Goal: Task Accomplishment & Management: Complete application form

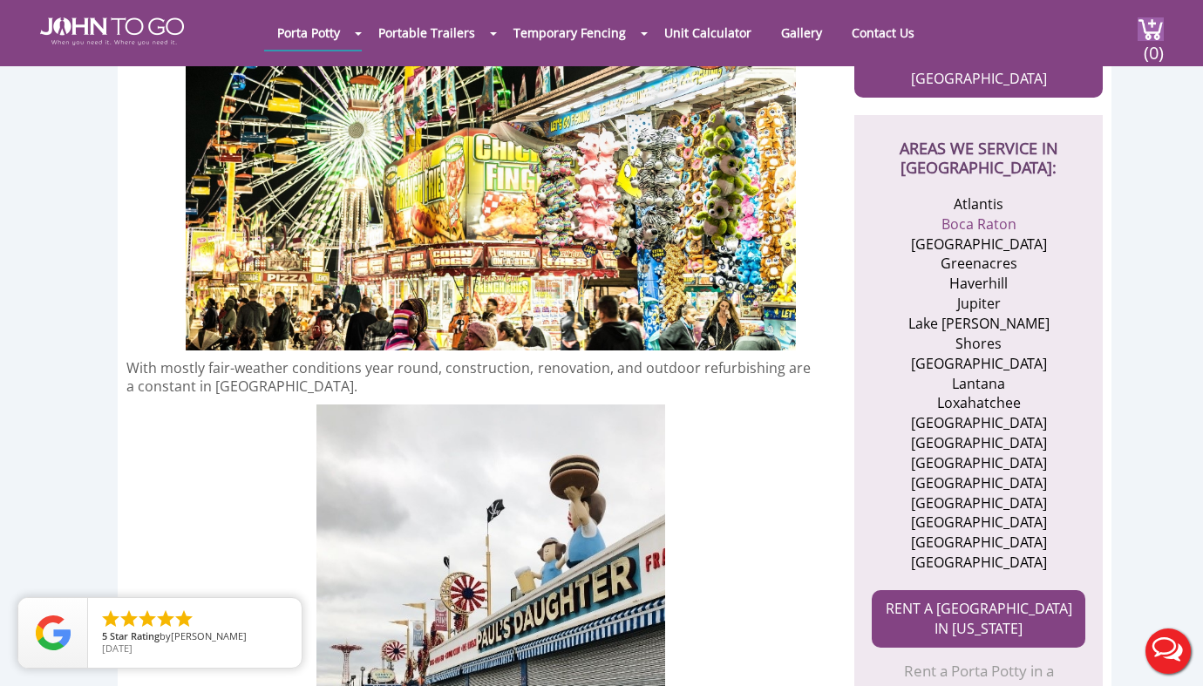
scroll to position [752, 0]
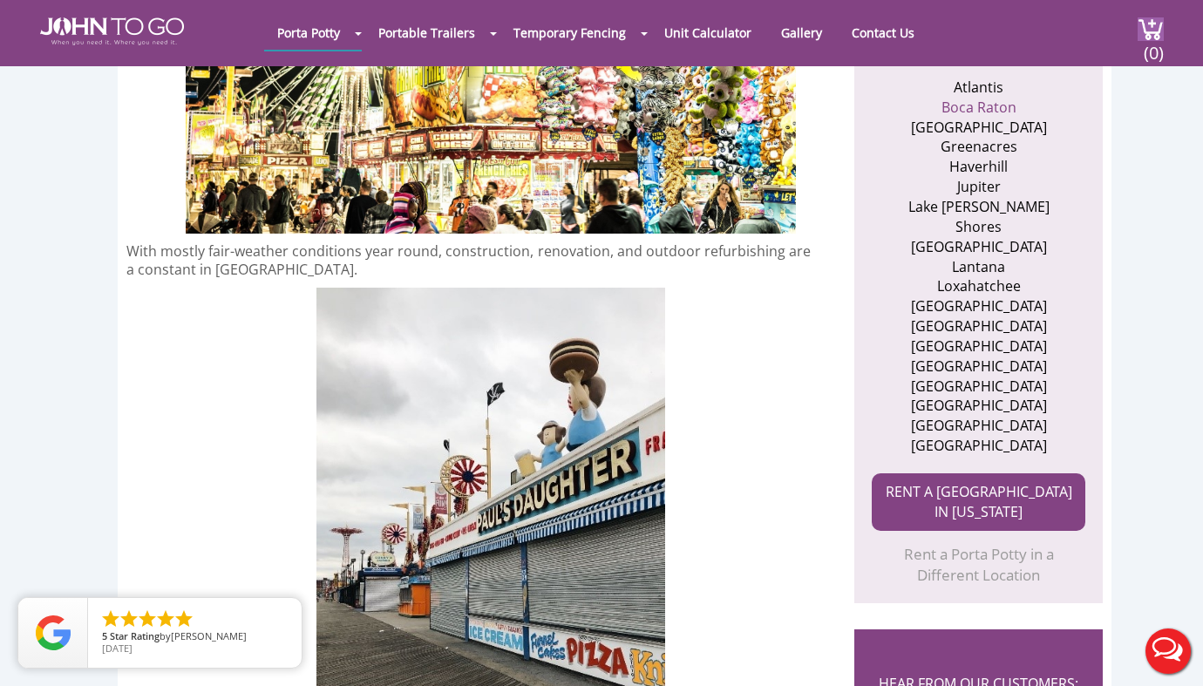
click at [970, 416] on li "[GEOGRAPHIC_DATA]" at bounding box center [979, 426] width 170 height 20
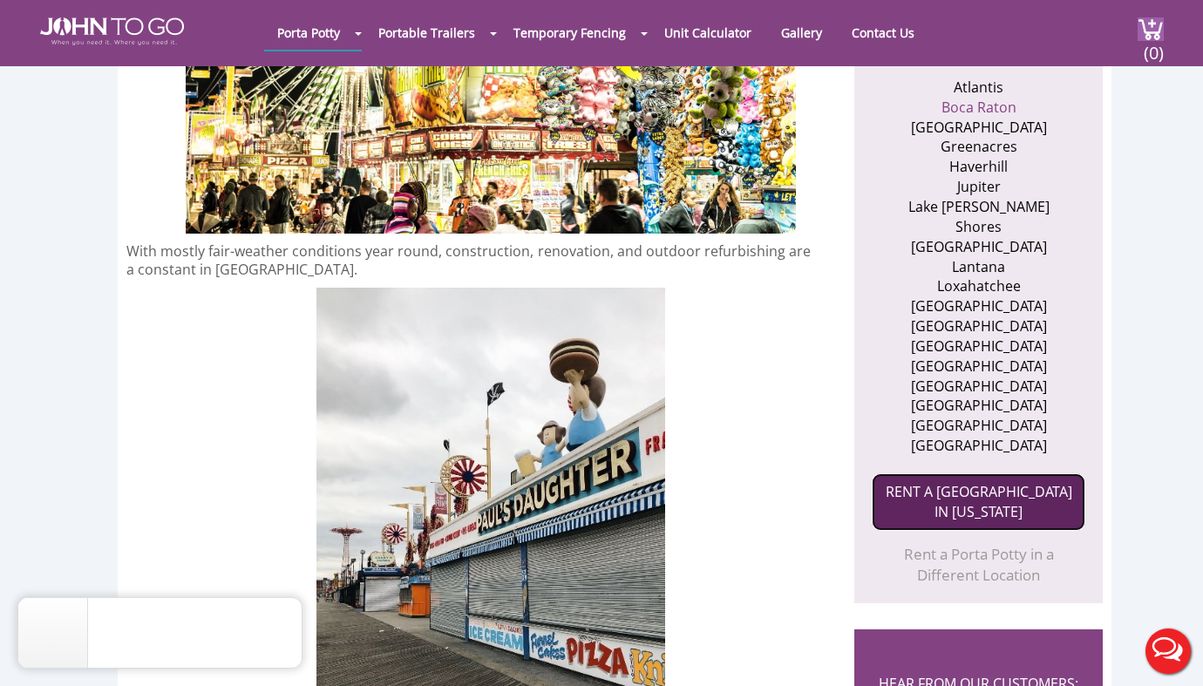
click at [947, 480] on link "RENT A [GEOGRAPHIC_DATA] IN [US_STATE]" at bounding box center [979, 502] width 214 height 58
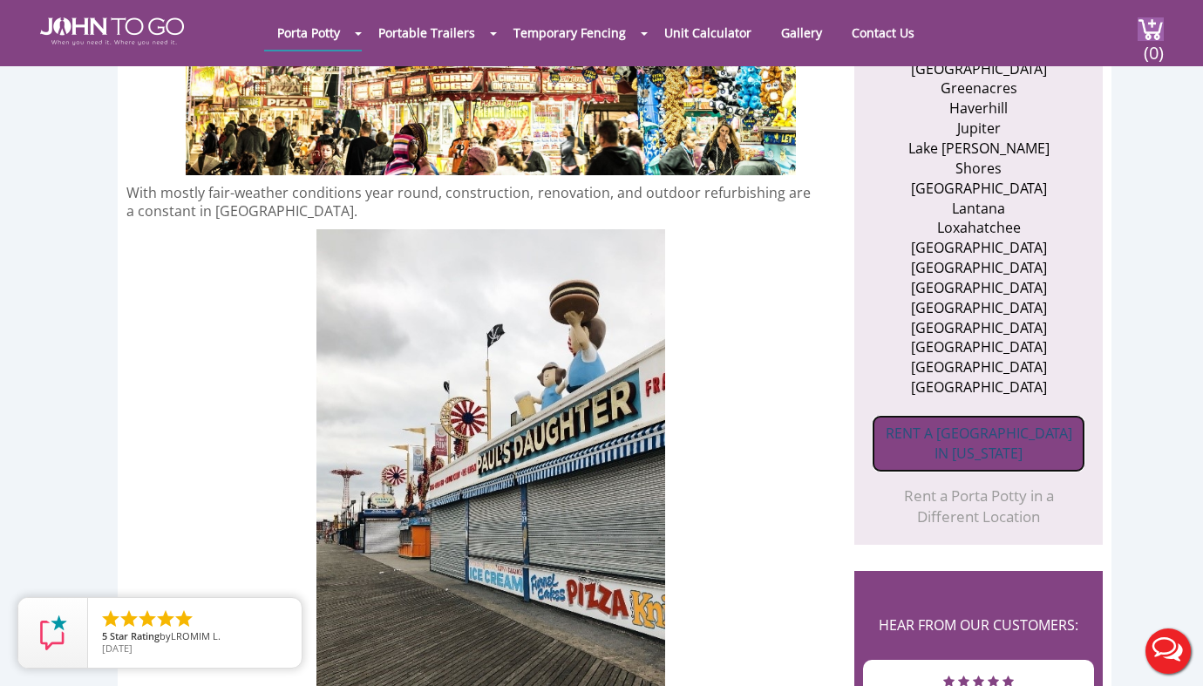
scroll to position [861, 0]
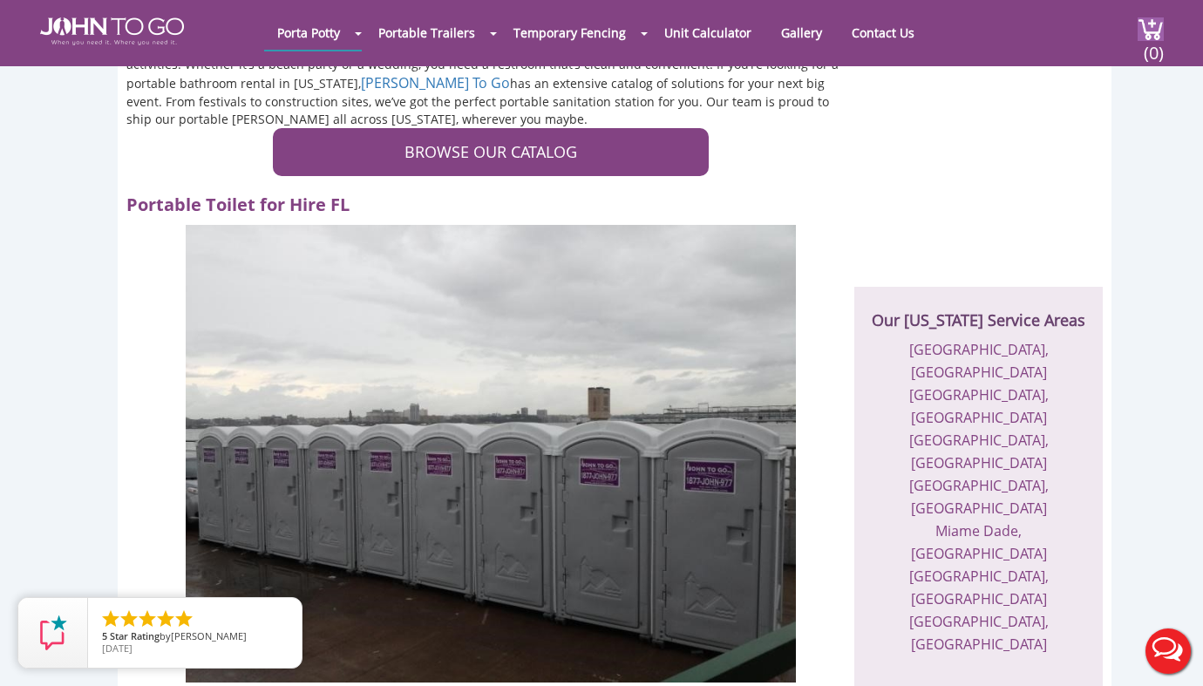
scroll to position [408, 0]
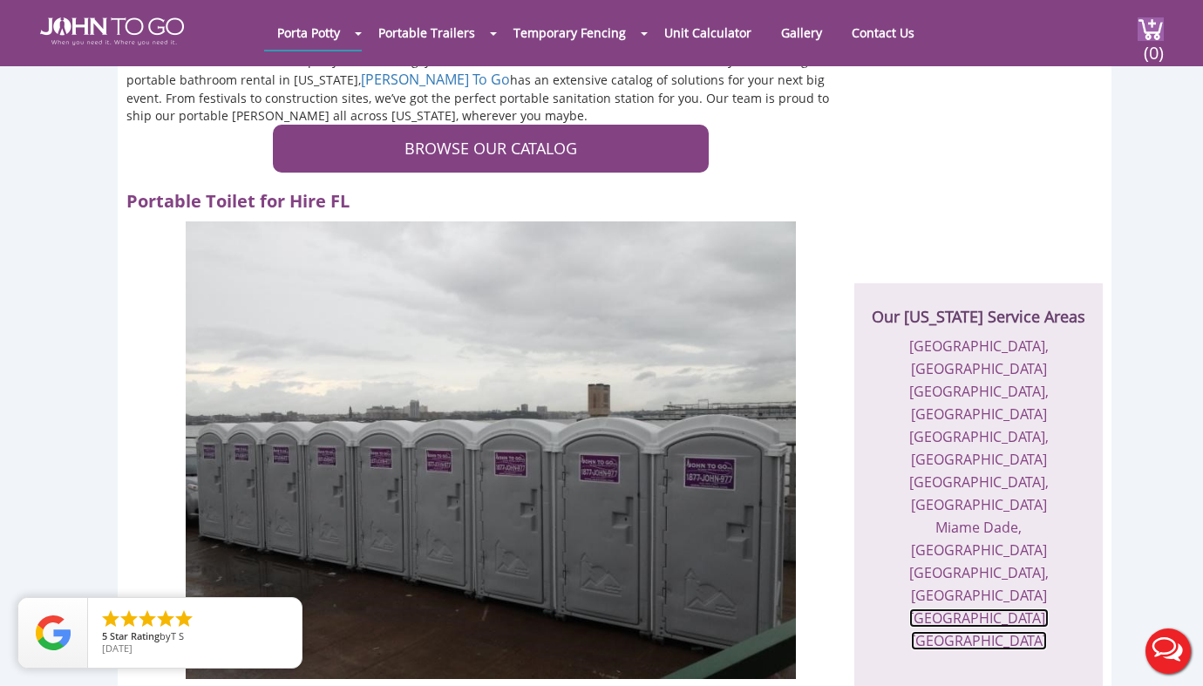
click at [985, 609] on link "West Palm County, FL" at bounding box center [979, 630] width 140 height 42
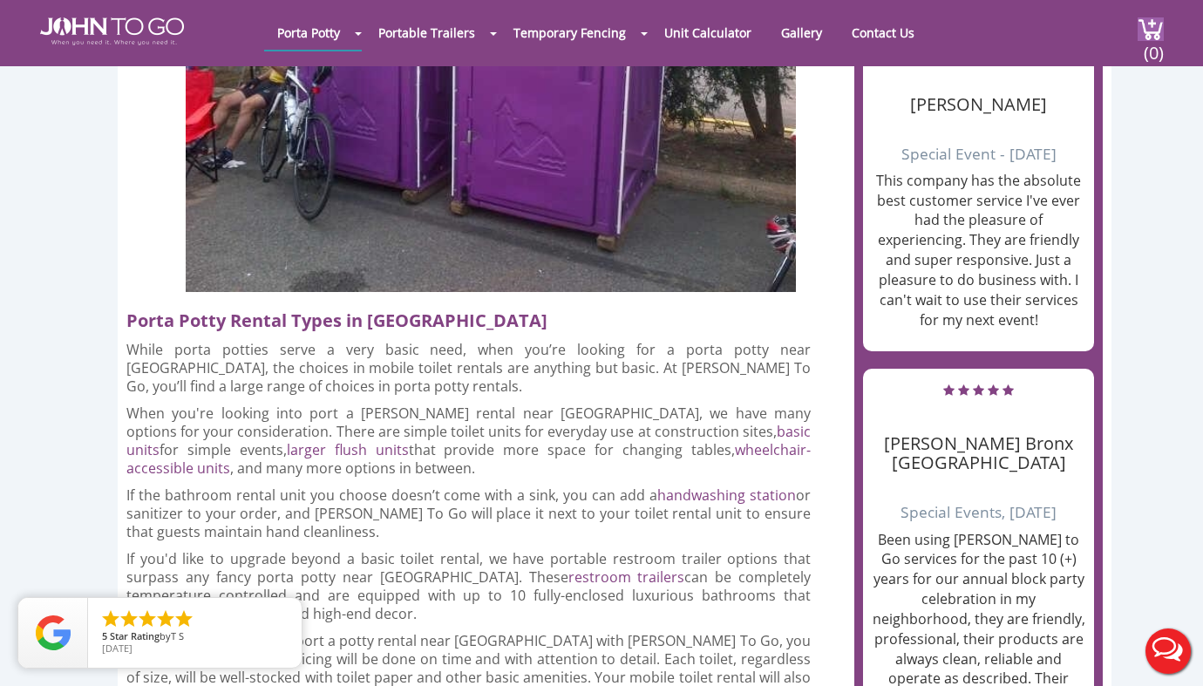
scroll to position [1903, 0]
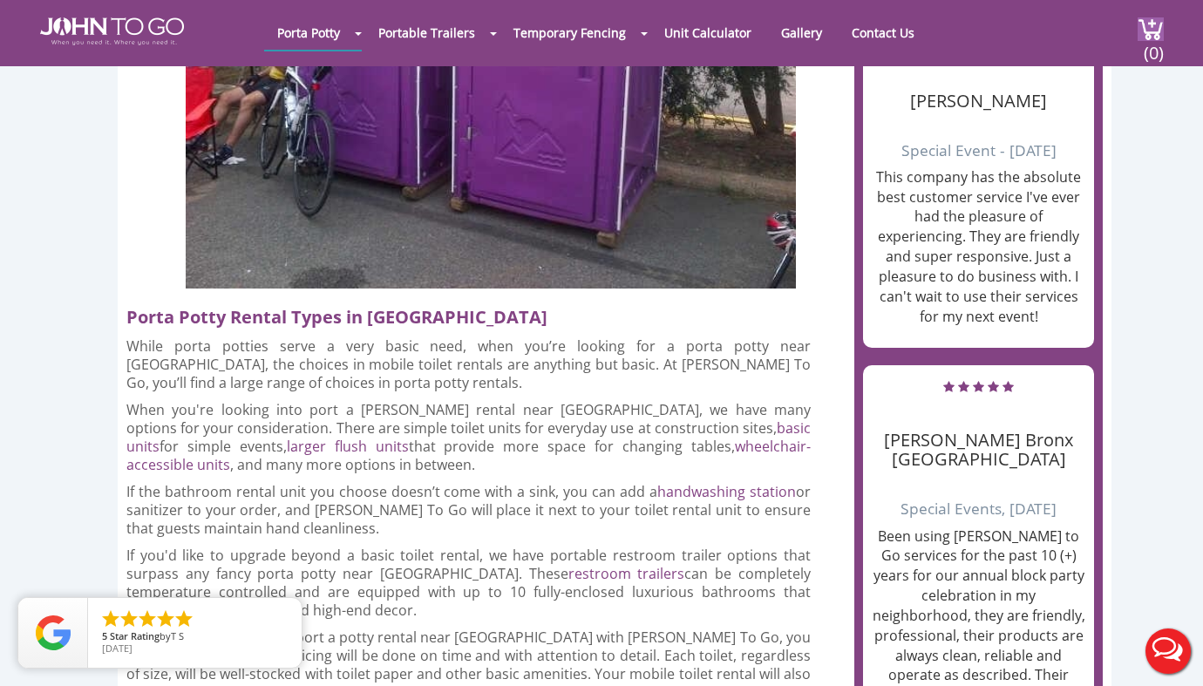
click at [626, 629] on p "When you're looking into port a potty rental near [GEOGRAPHIC_DATA] with [PERSO…" at bounding box center [468, 693] width 684 height 128
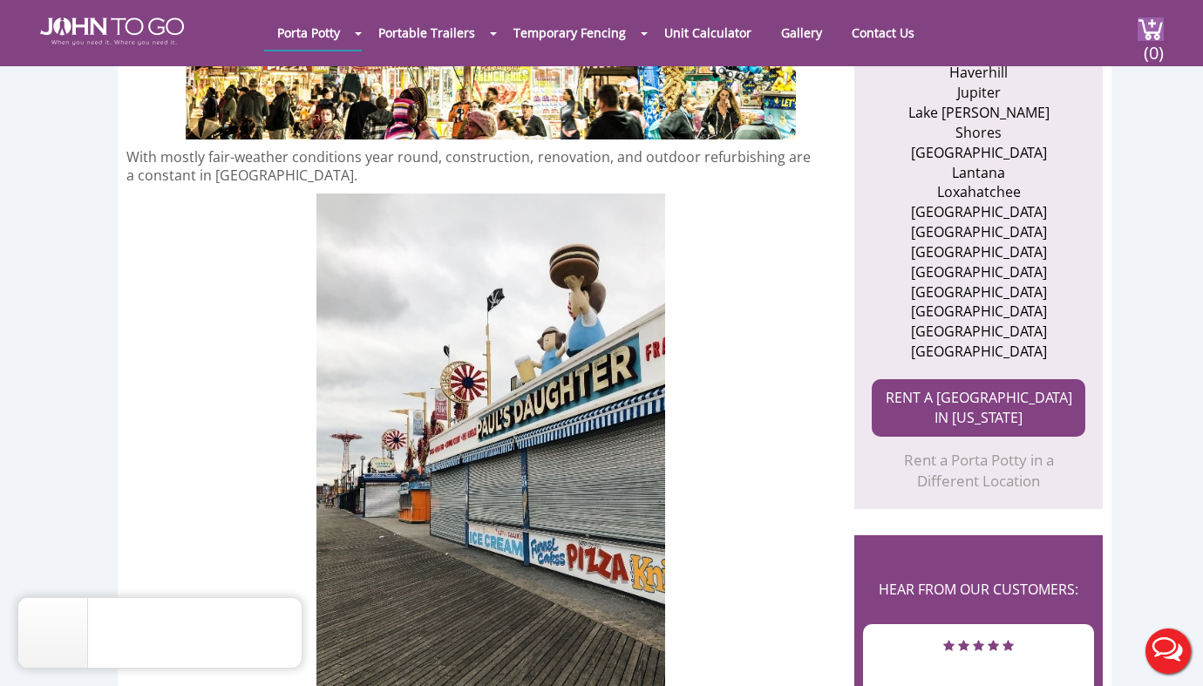
scroll to position [849, 0]
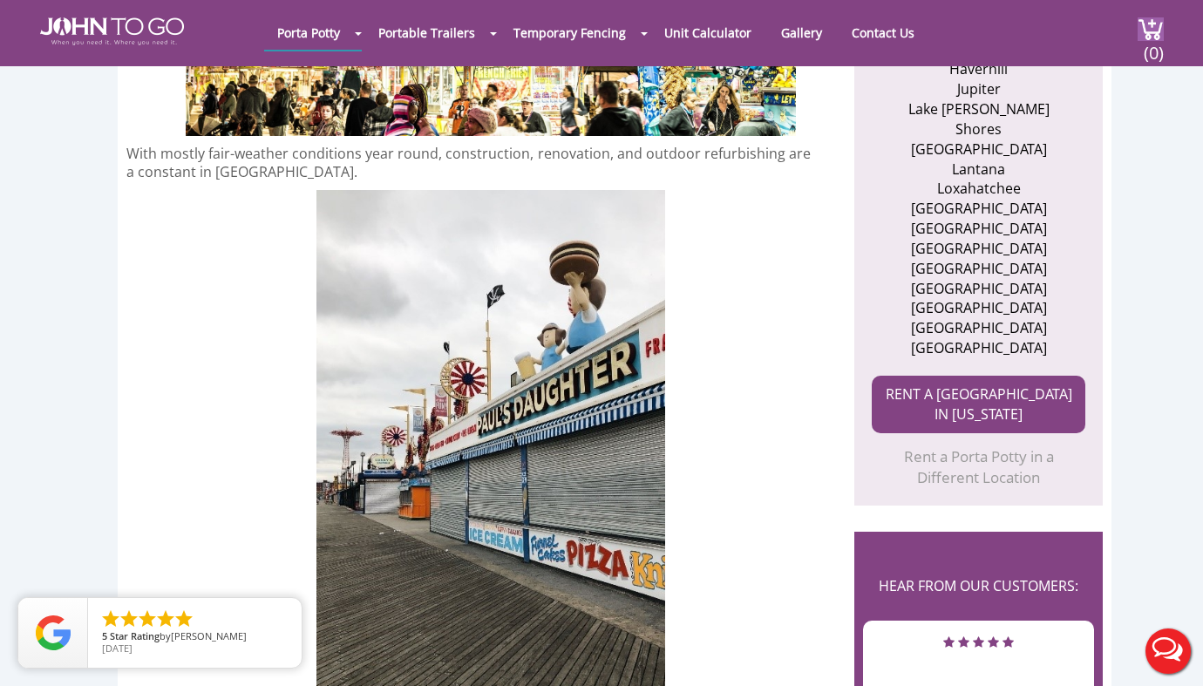
click at [945, 318] on li "Royal Palm Beach" at bounding box center [979, 328] width 170 height 20
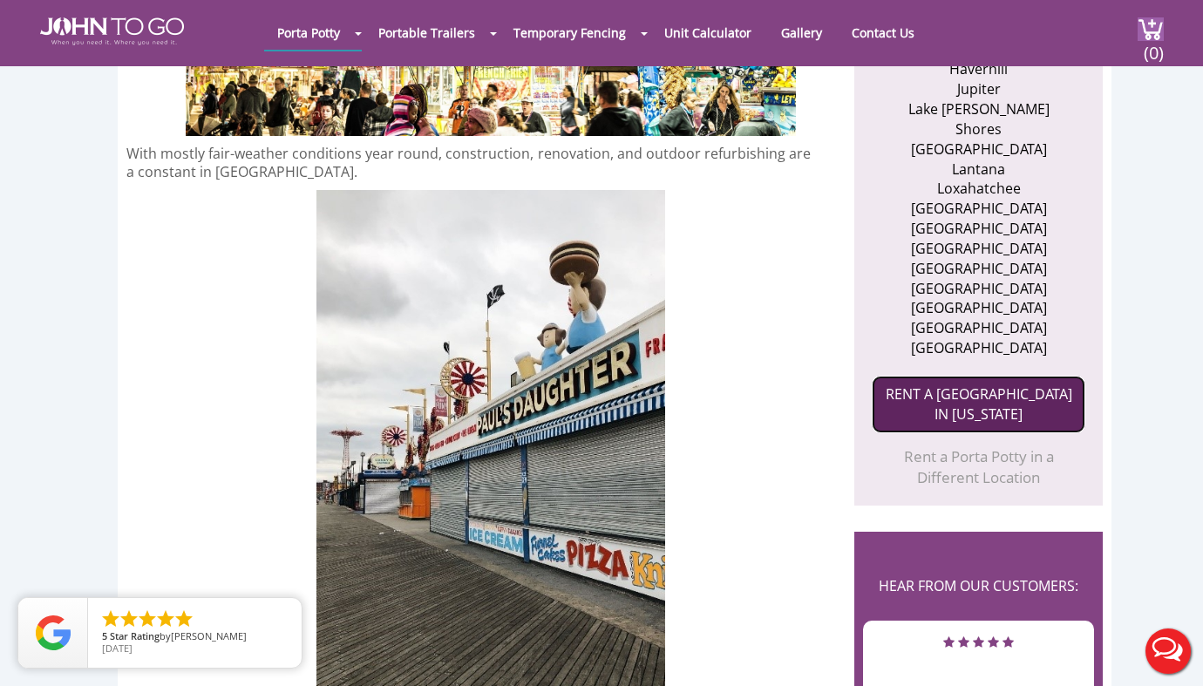
click at [934, 383] on link "RENT A PORTA POTTY IN FLORIDA" at bounding box center [979, 405] width 214 height 58
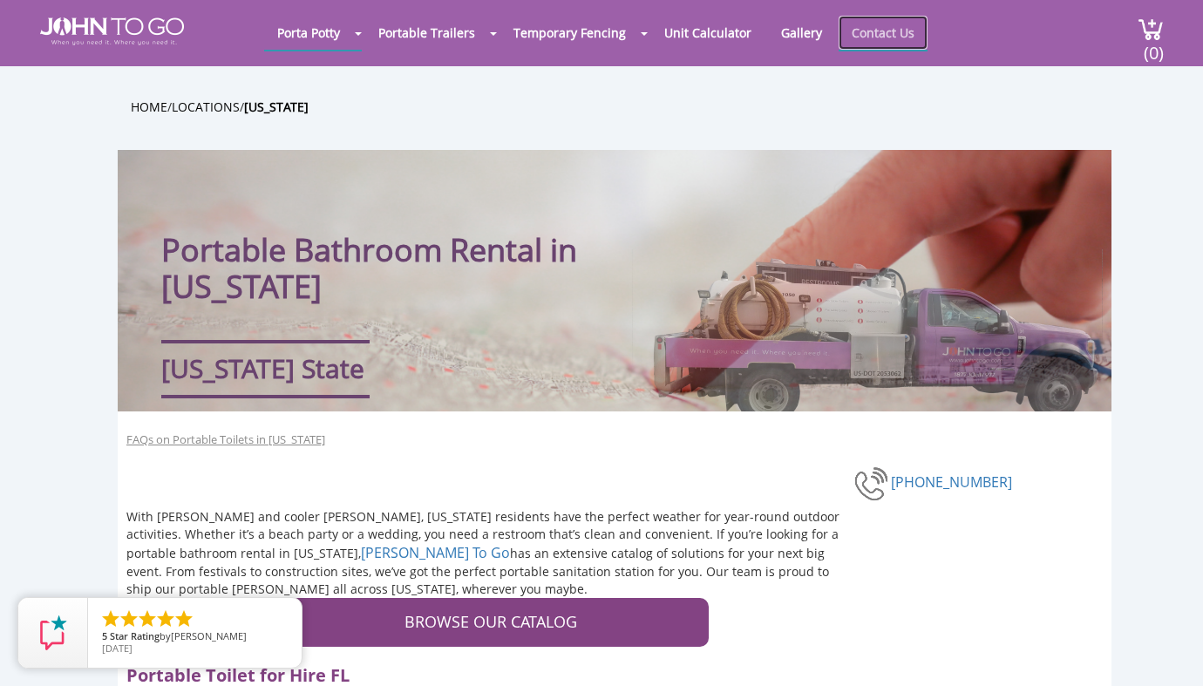
click at [865, 24] on link "Contact Us" at bounding box center [883, 33] width 89 height 34
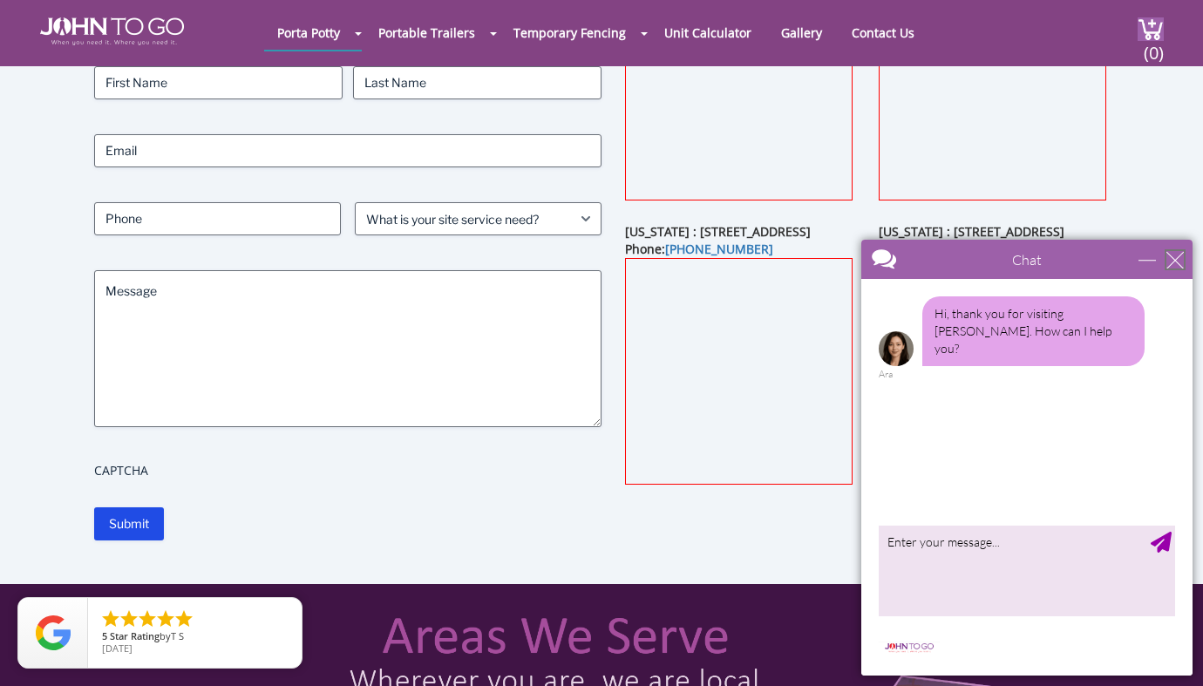
click at [1175, 263] on div "close" at bounding box center [1175, 259] width 17 height 17
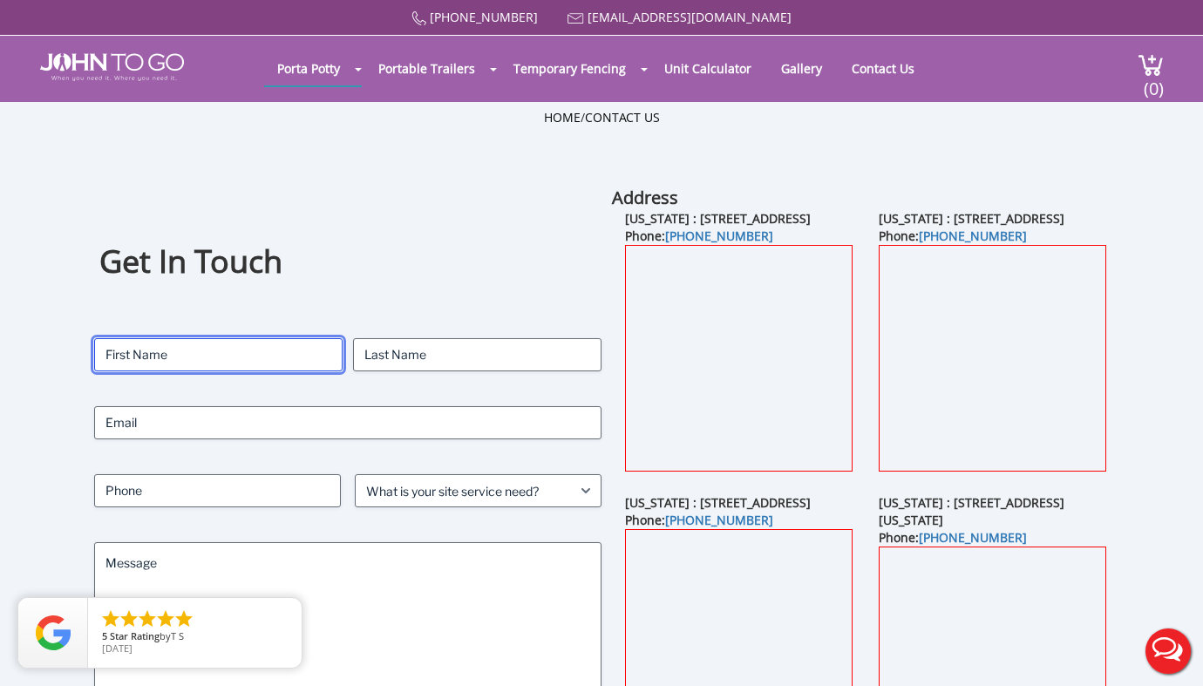
click at [201, 361] on input "First" at bounding box center [218, 354] width 249 height 33
type input "Keshi"
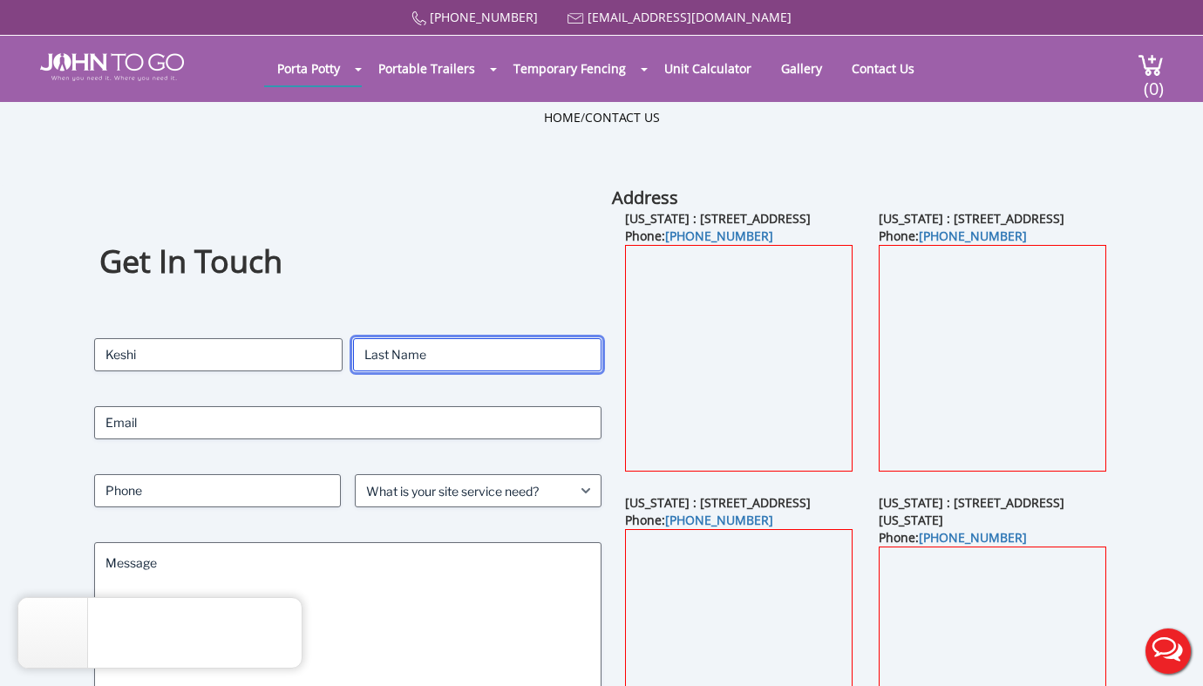
type input "Aamir"
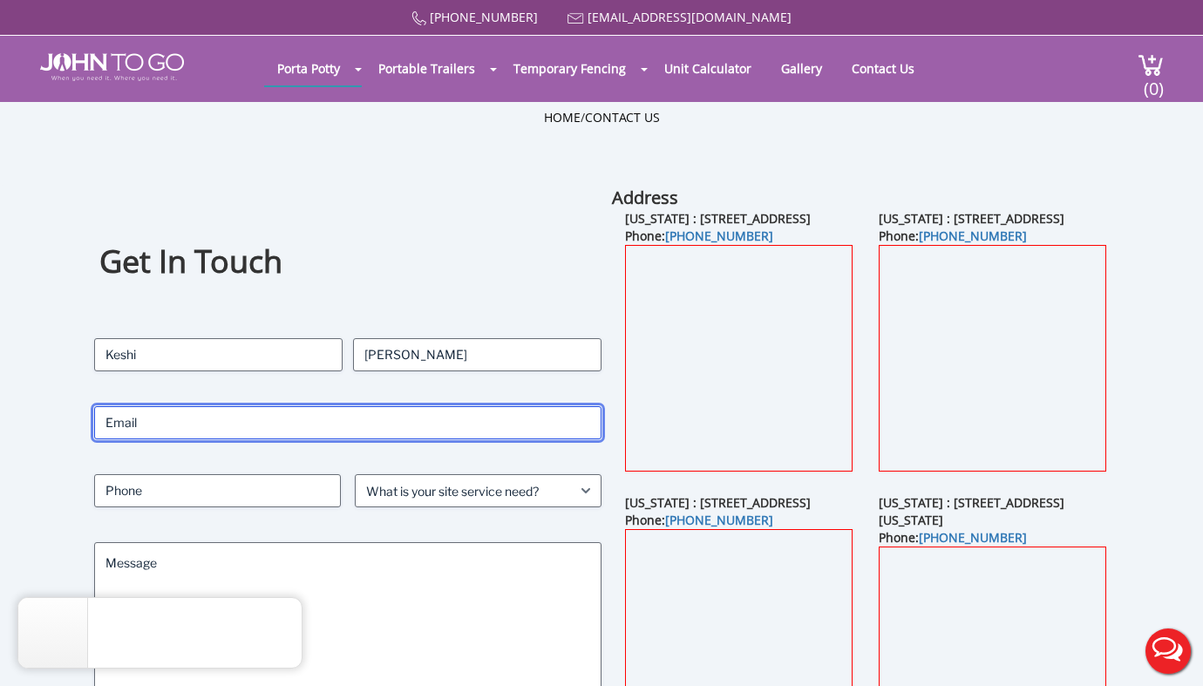
type input "kaamir@govage.com"
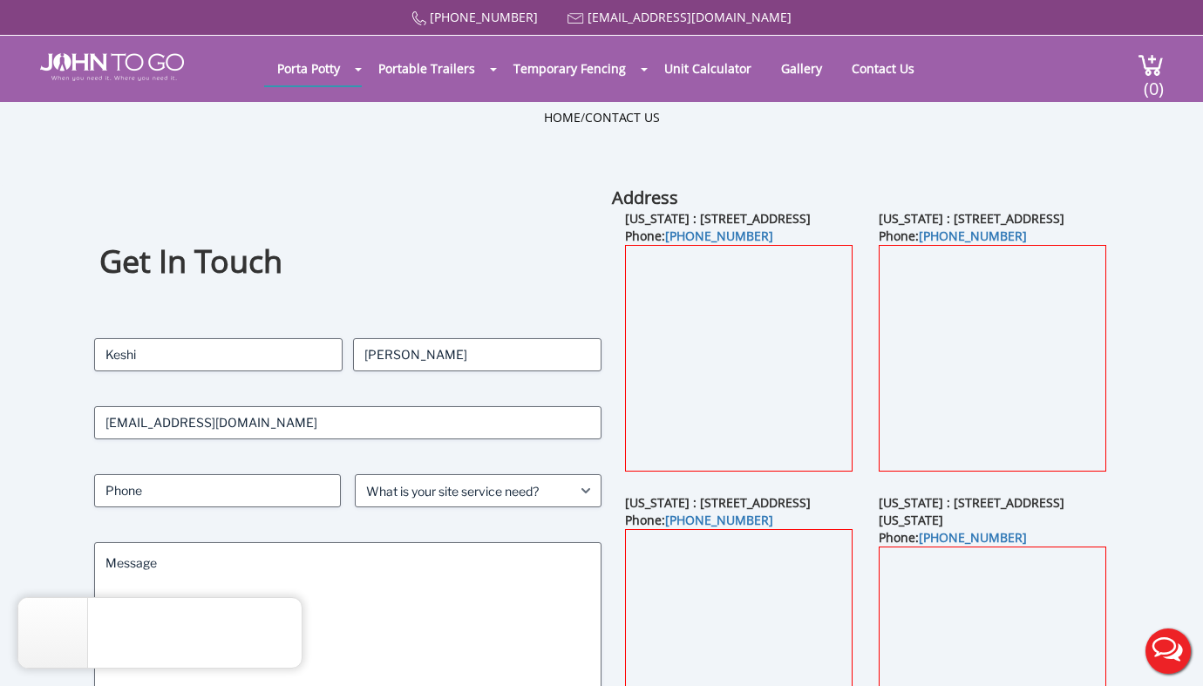
type input "3145144242"
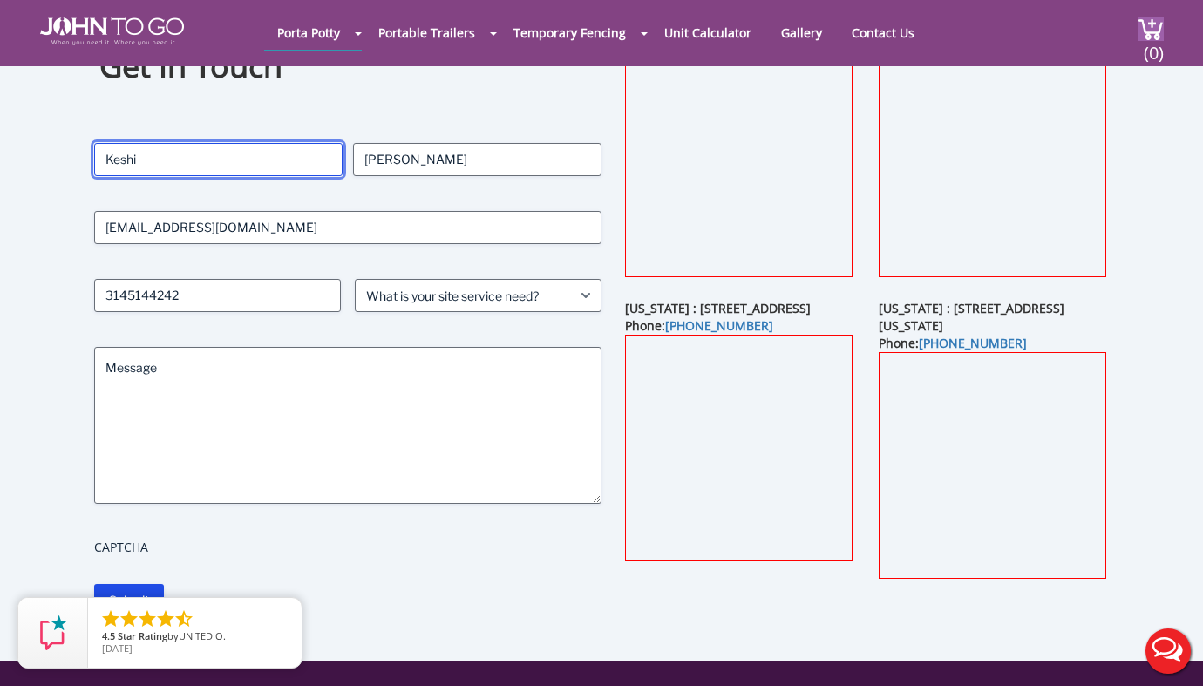
scroll to position [130, 0]
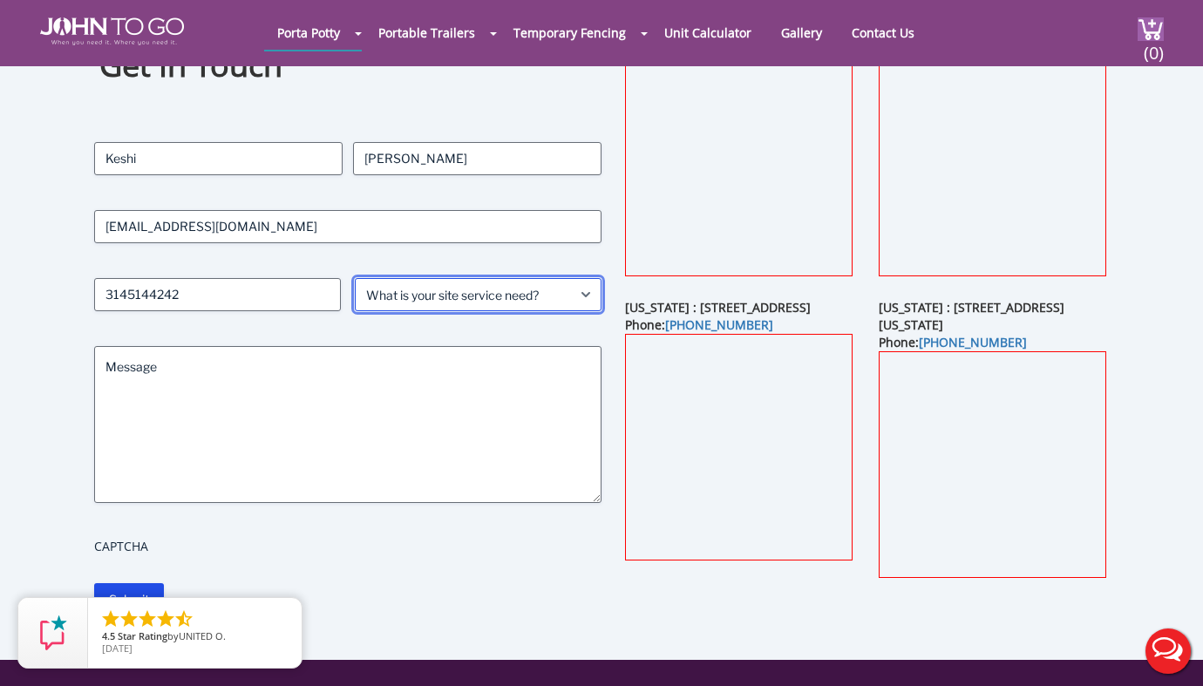
click at [526, 302] on select "What is your site service need? Consumer Construction - Commercial Construction…" at bounding box center [478, 294] width 247 height 33
select select "Government"
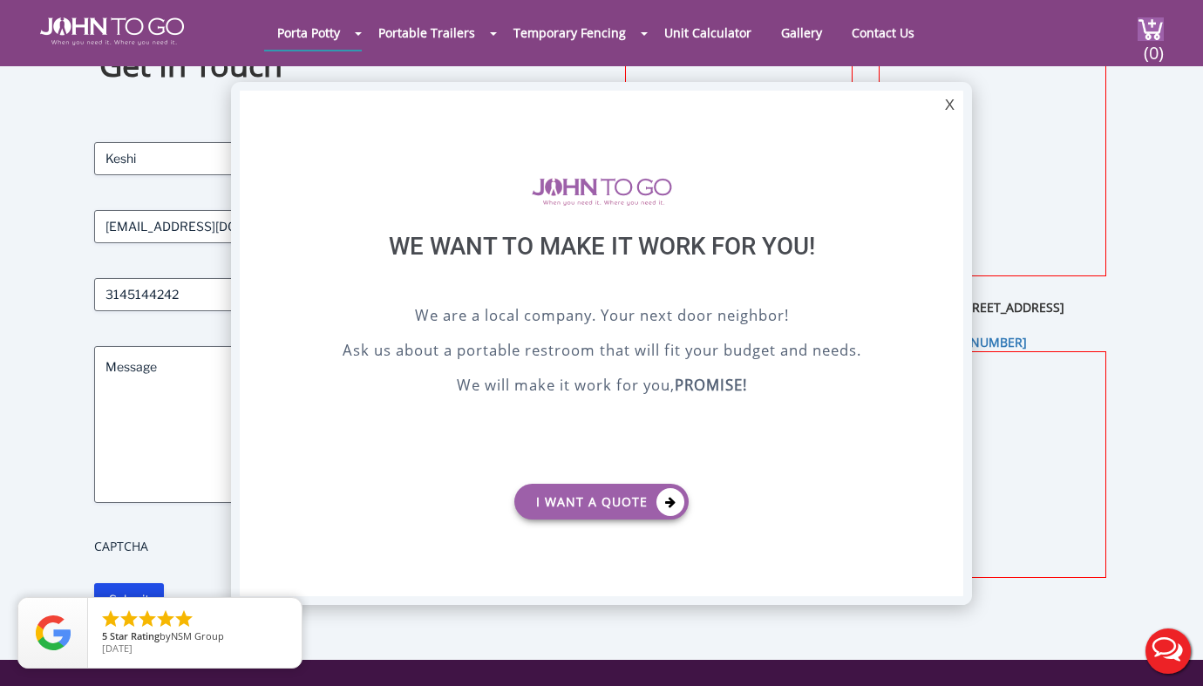
scroll to position [0, 0]
click at [951, 103] on div "X" at bounding box center [949, 106] width 27 height 30
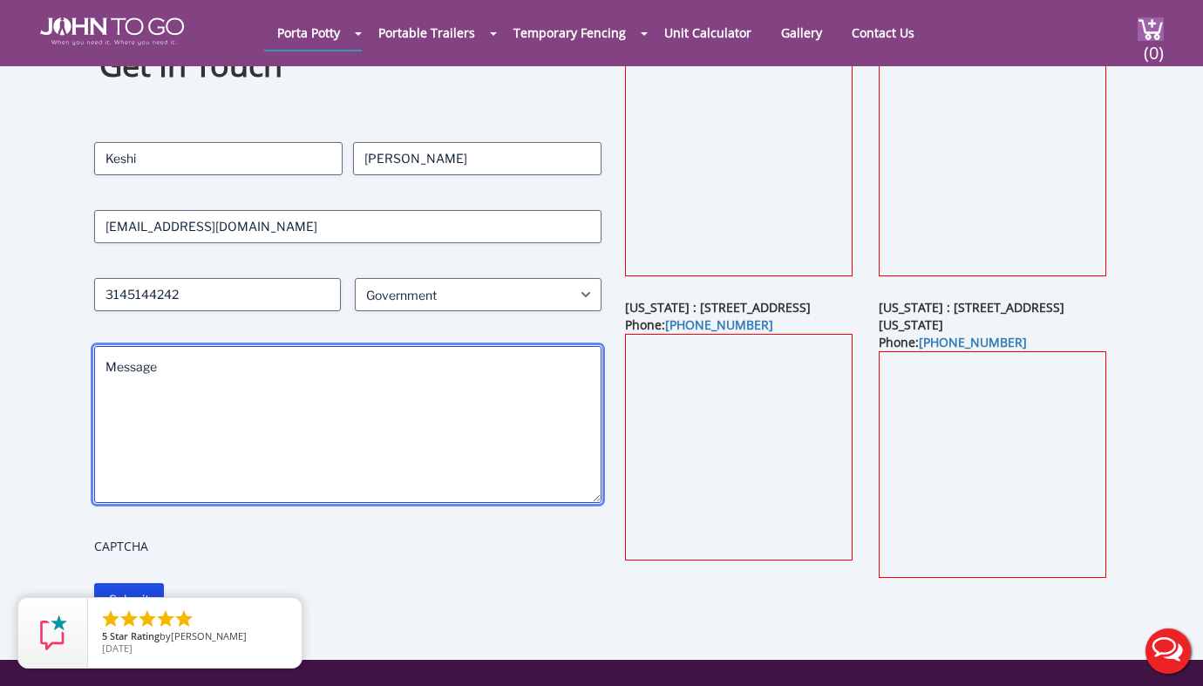
click at [357, 408] on textarea "Message" at bounding box center [347, 424] width 507 height 157
click at [341, 414] on textarea "Message" at bounding box center [347, 424] width 507 height 157
paste textarea "Hello, Hope you are doing great. Please provide Govt. reseller best pricing for…"
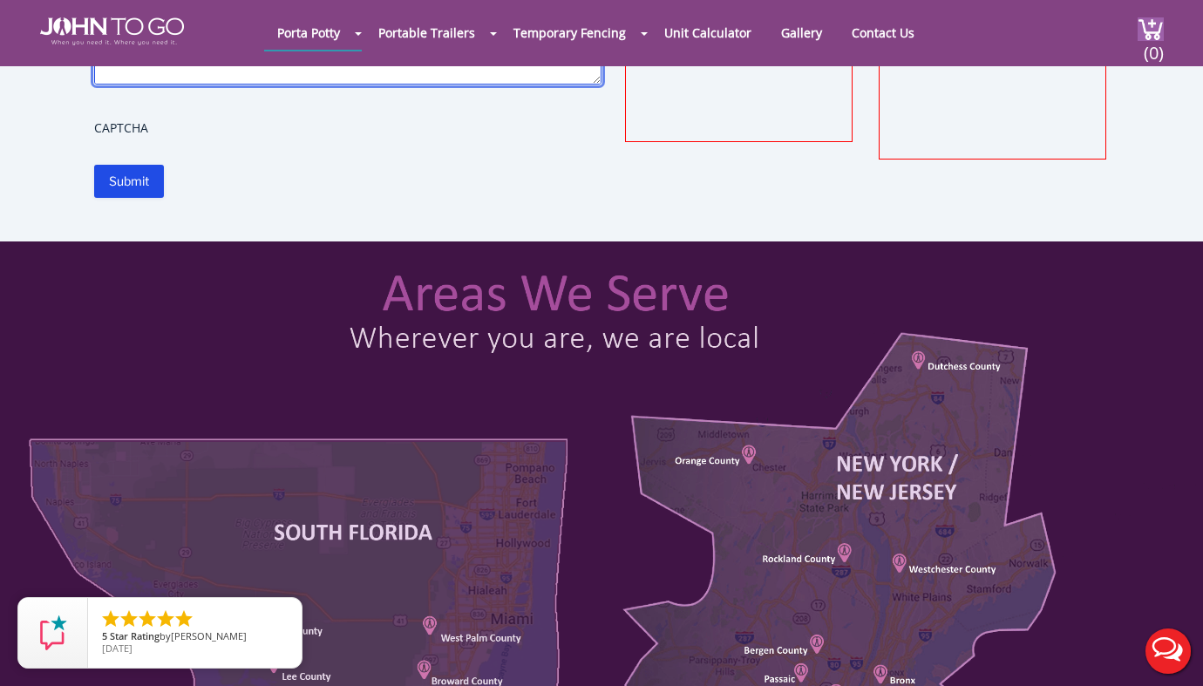
scroll to position [287, 0]
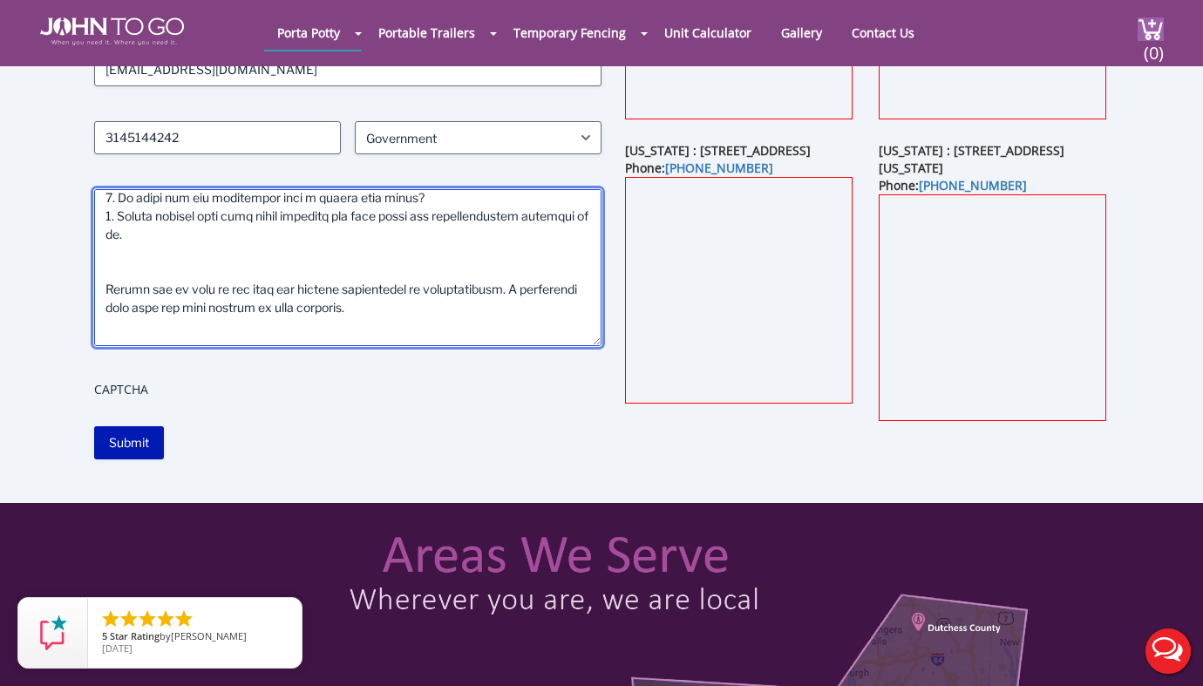
type textarea "Hello, Hope you are doing great. Please provide Govt. reseller best pricing for…"
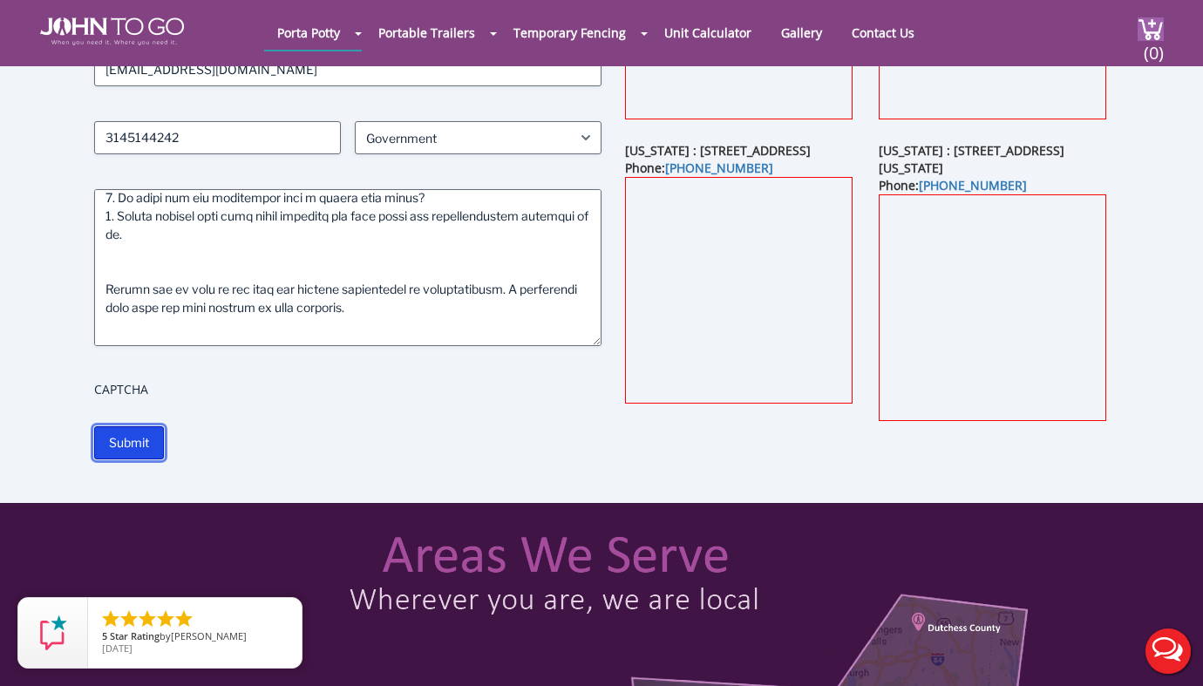
click at [130, 437] on input "Submit" at bounding box center [129, 442] width 70 height 33
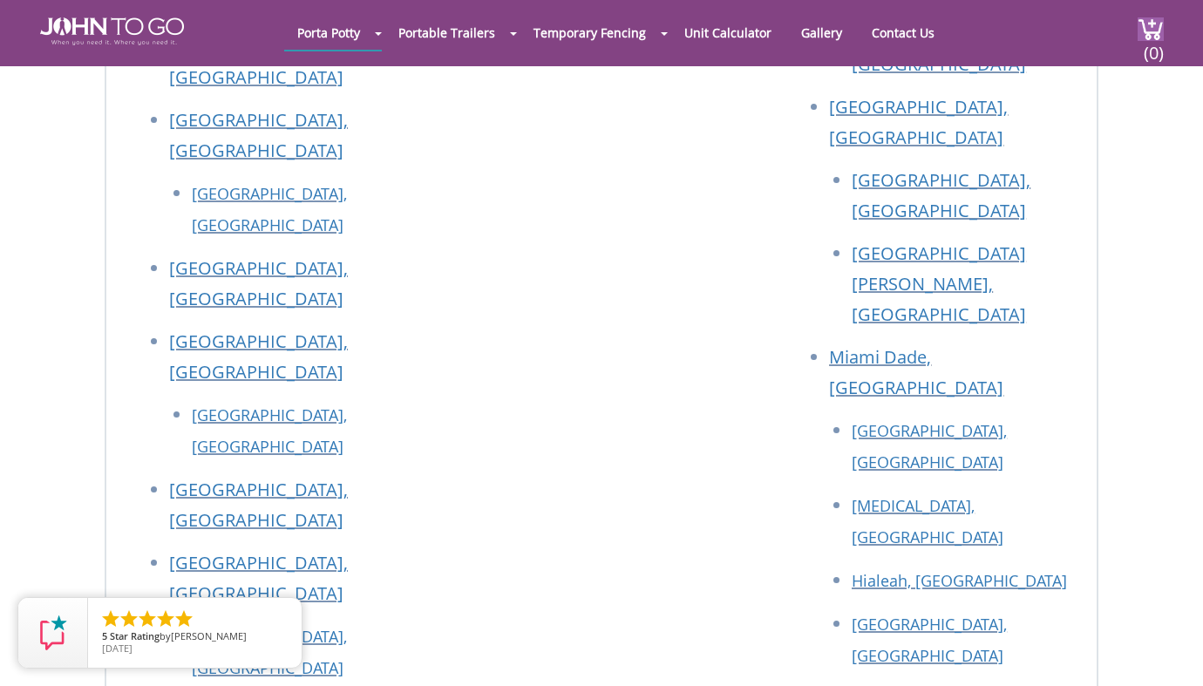
scroll to position [1432, 0]
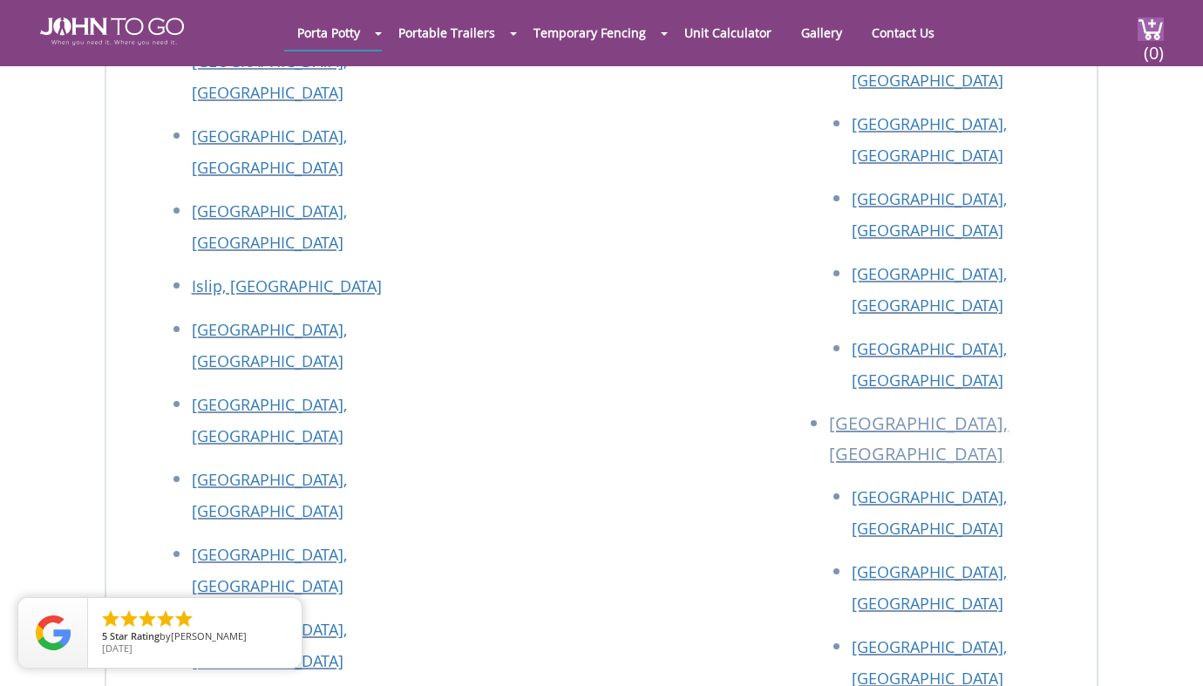
scroll to position [2068, 0]
drag, startPoint x: 340, startPoint y: 499, endPoint x: 170, endPoint y: 500, distance: 170.0
copy link "[EMAIL_ADDRESS][DOMAIN_NAME]"
